Goal: Information Seeking & Learning: Learn about a topic

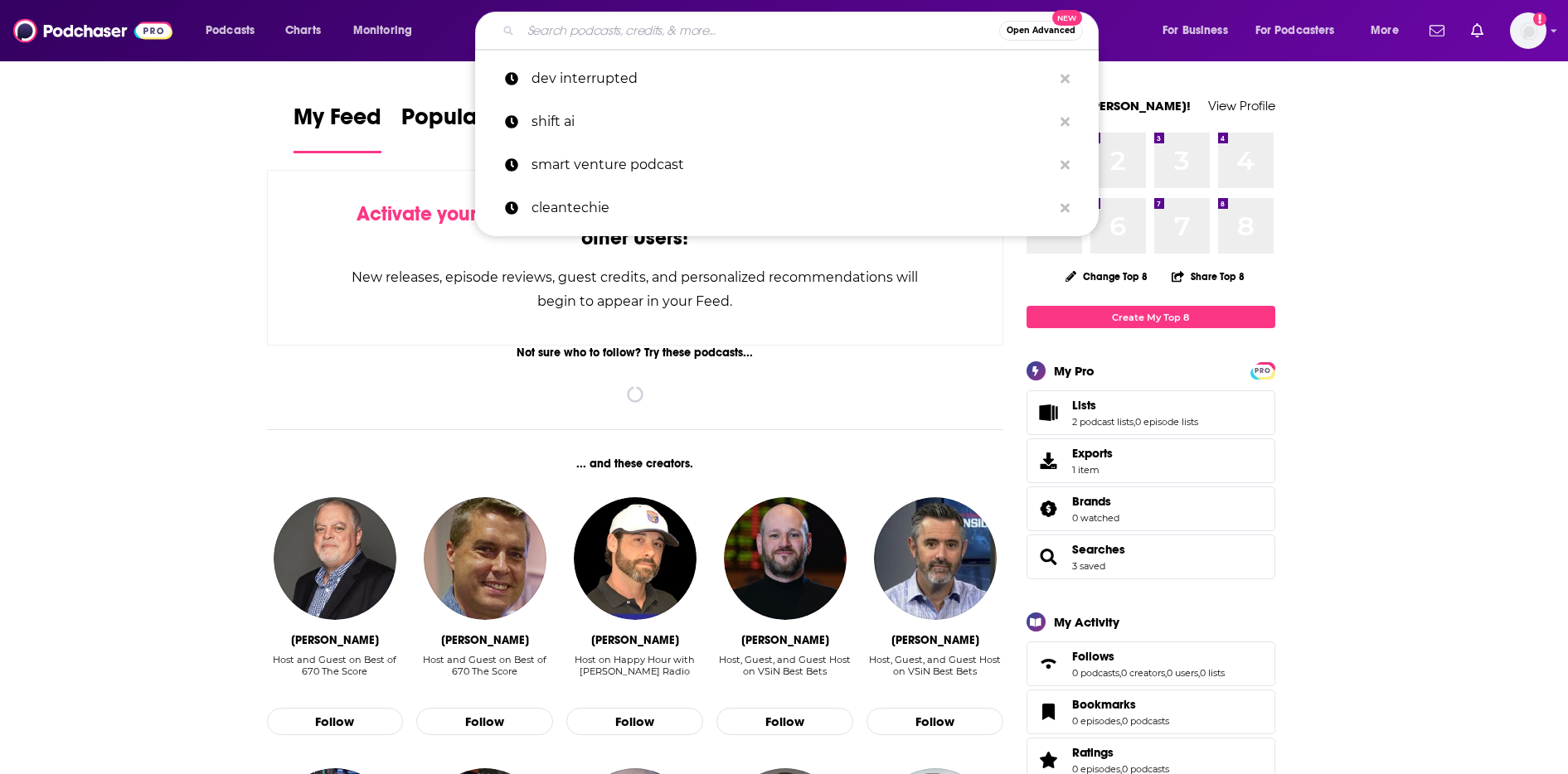
click at [622, 29] on input "Search podcasts, credits, & more..." at bounding box center [760, 31] width 479 height 27
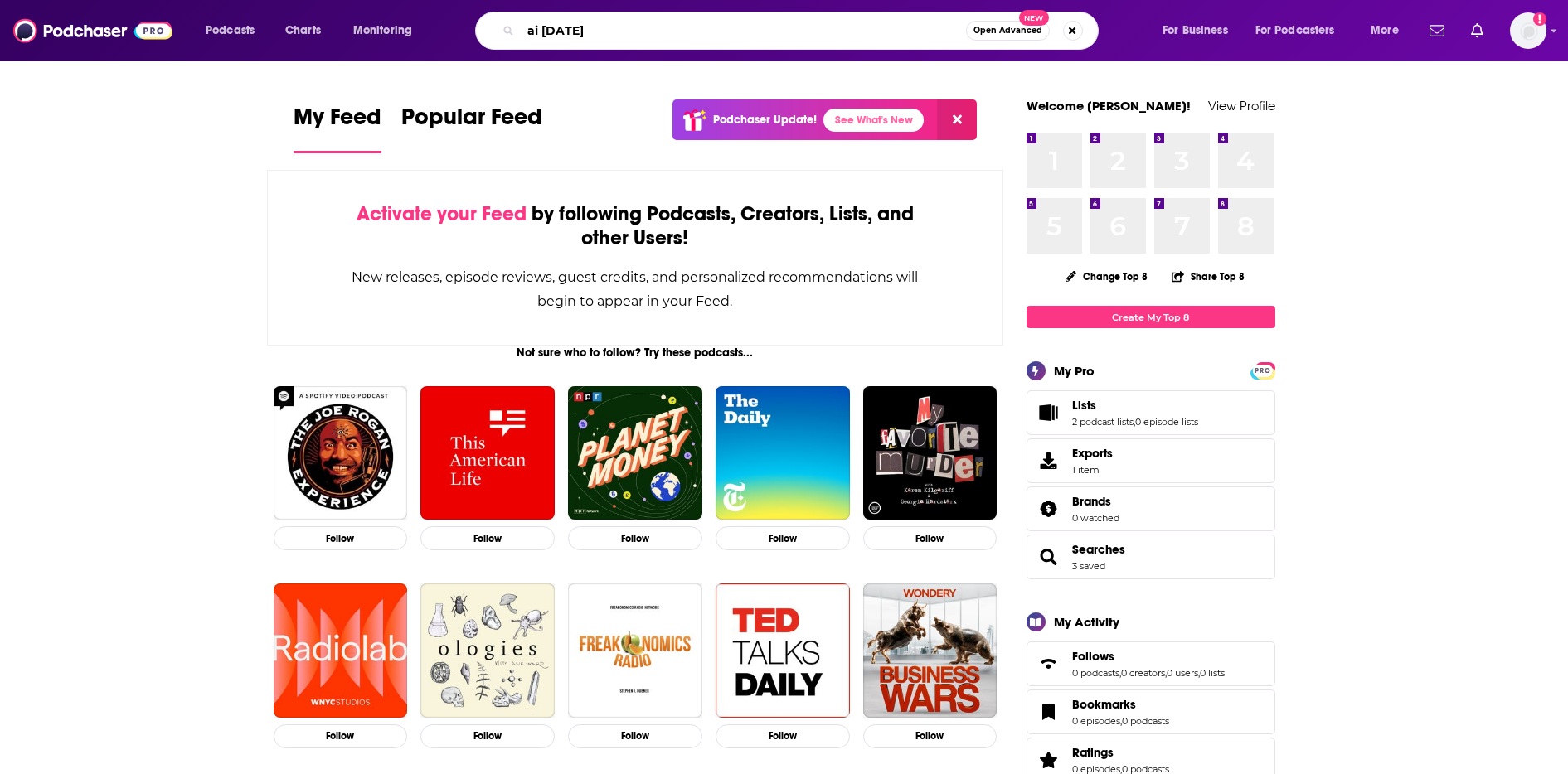
type input "ai [DATE]"
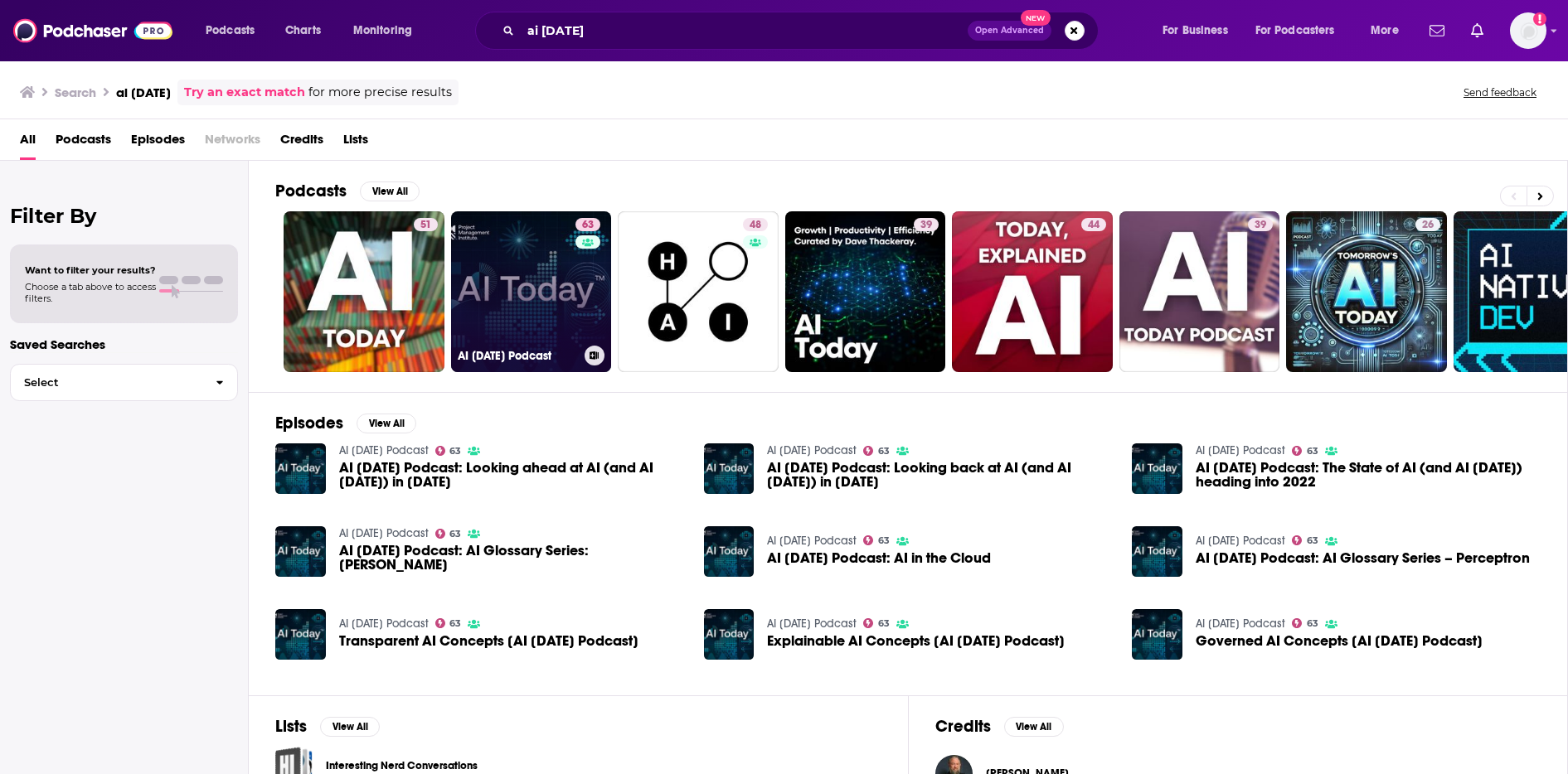
click at [516, 255] on link "63 AI [DATE] Podcast" at bounding box center [531, 291] width 161 height 160
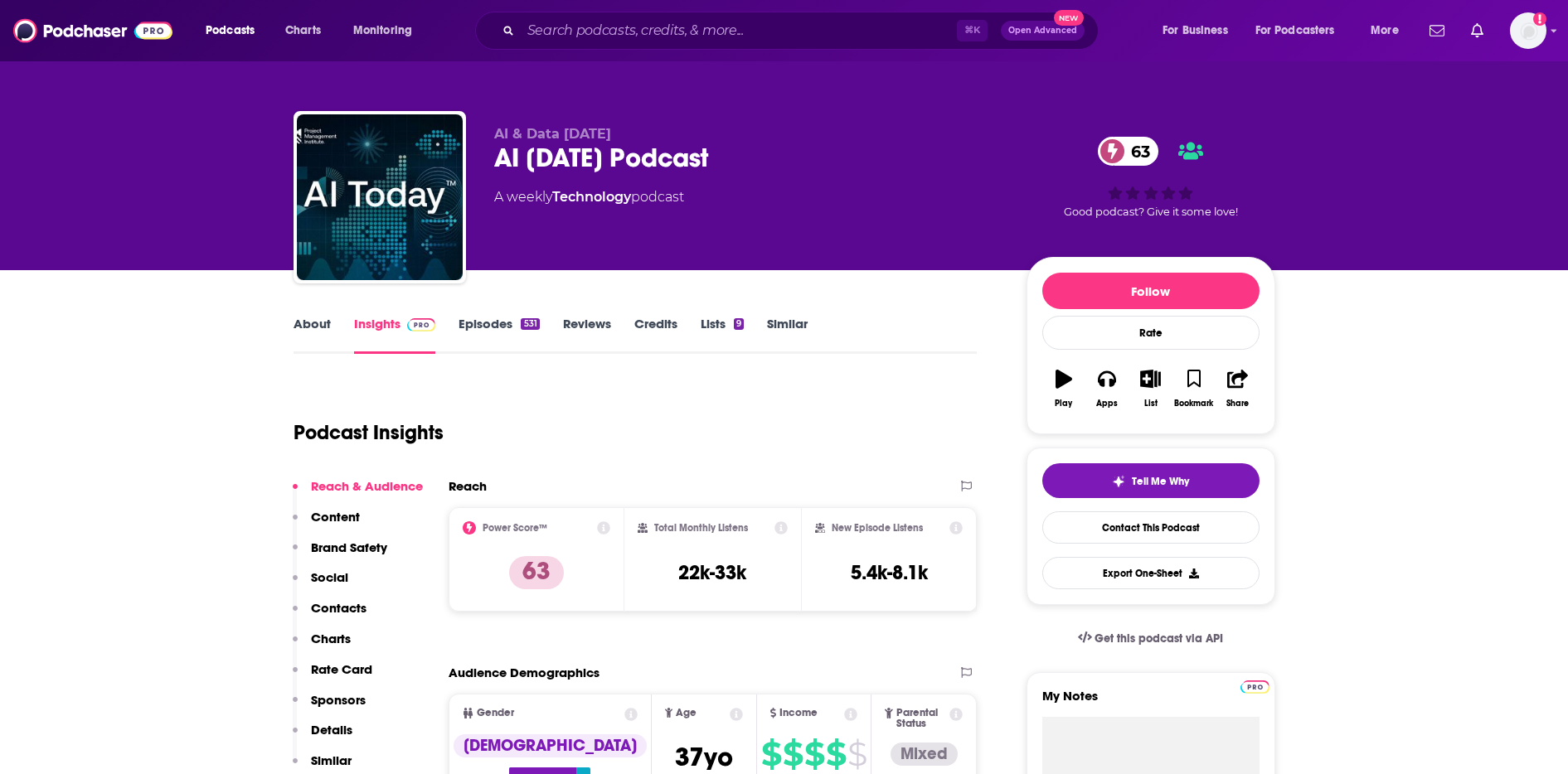
click at [699, 570] on h3 "22k-33k" at bounding box center [712, 573] width 68 height 25
copy div "22k-33k"
